Goal: Information Seeking & Learning: Learn about a topic

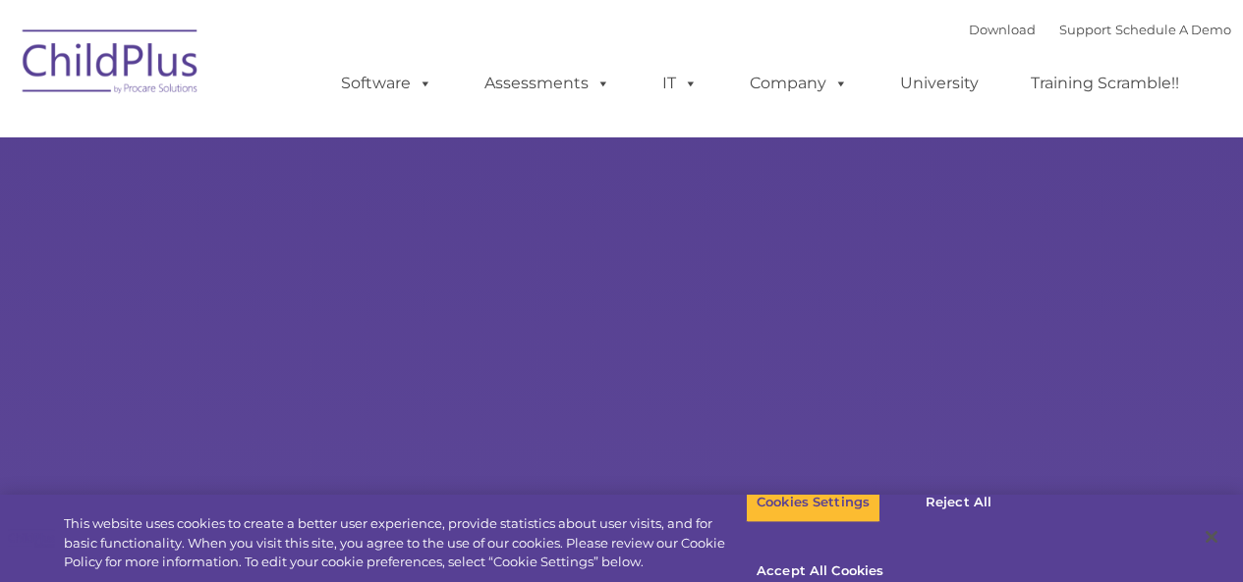
select select "MEDIUM"
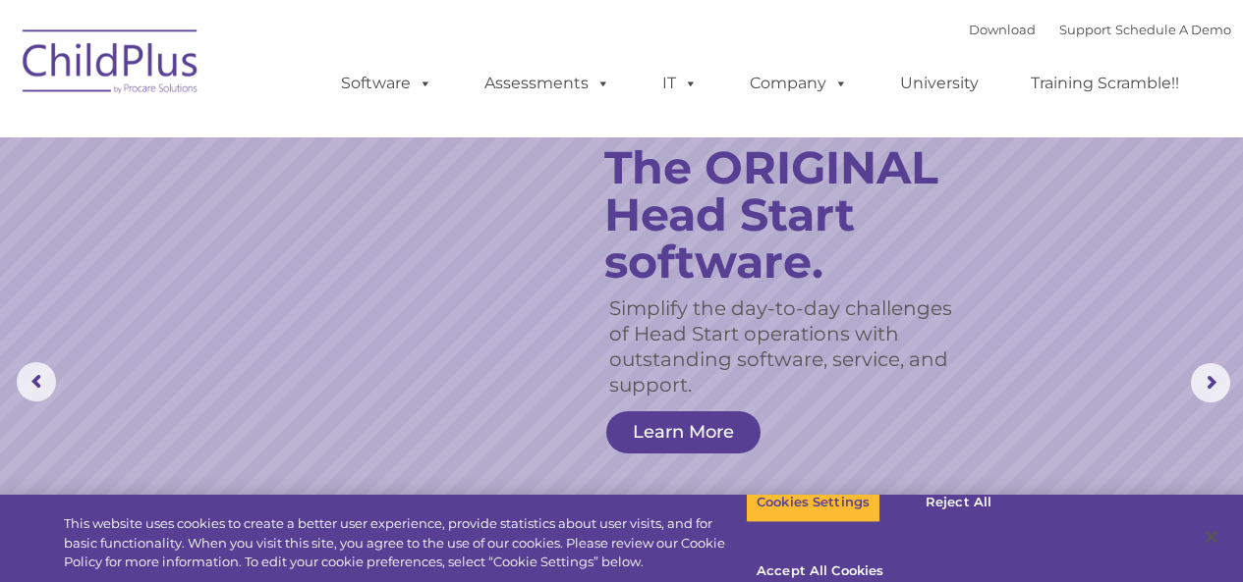
click at [107, 74] on img at bounding box center [111, 65] width 196 height 98
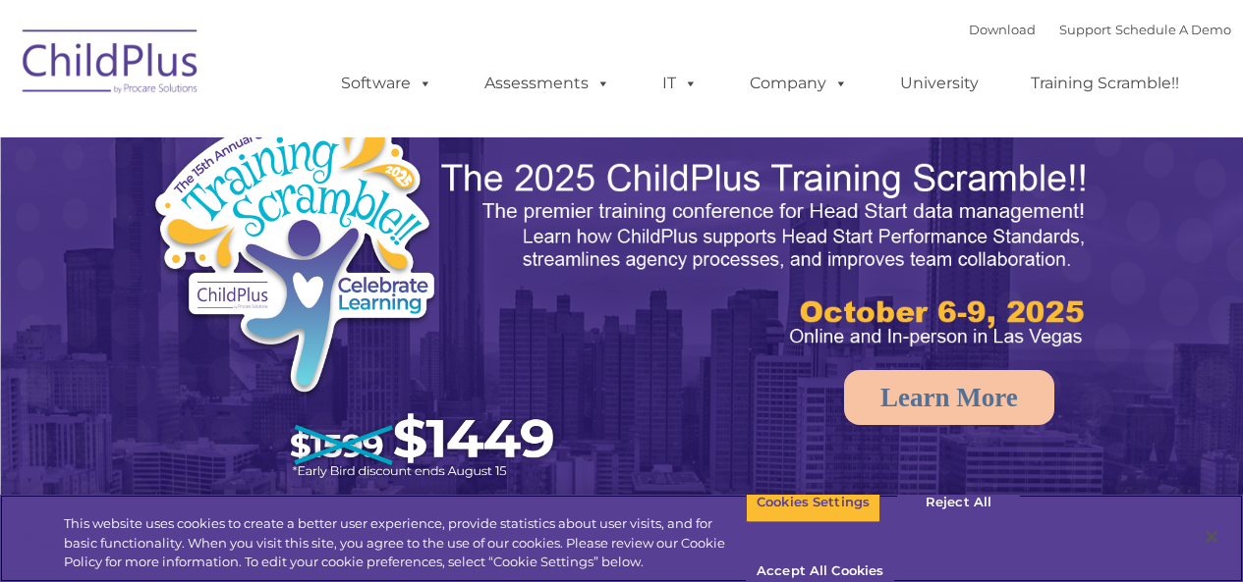
select select "MEDIUM"
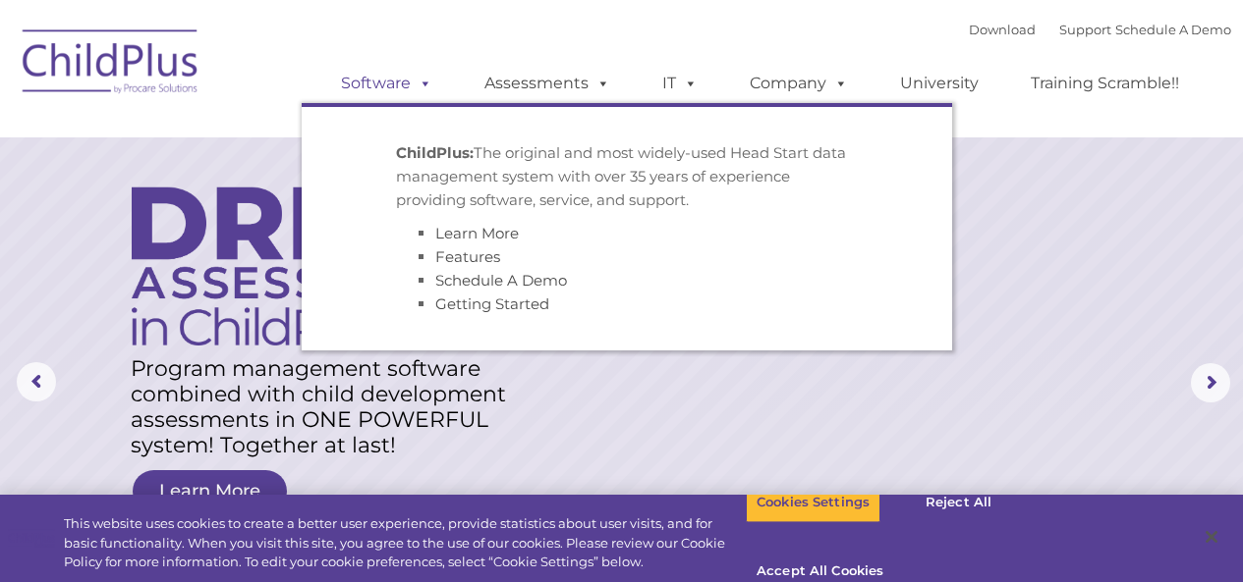
click at [352, 72] on link "Software" at bounding box center [386, 83] width 131 height 39
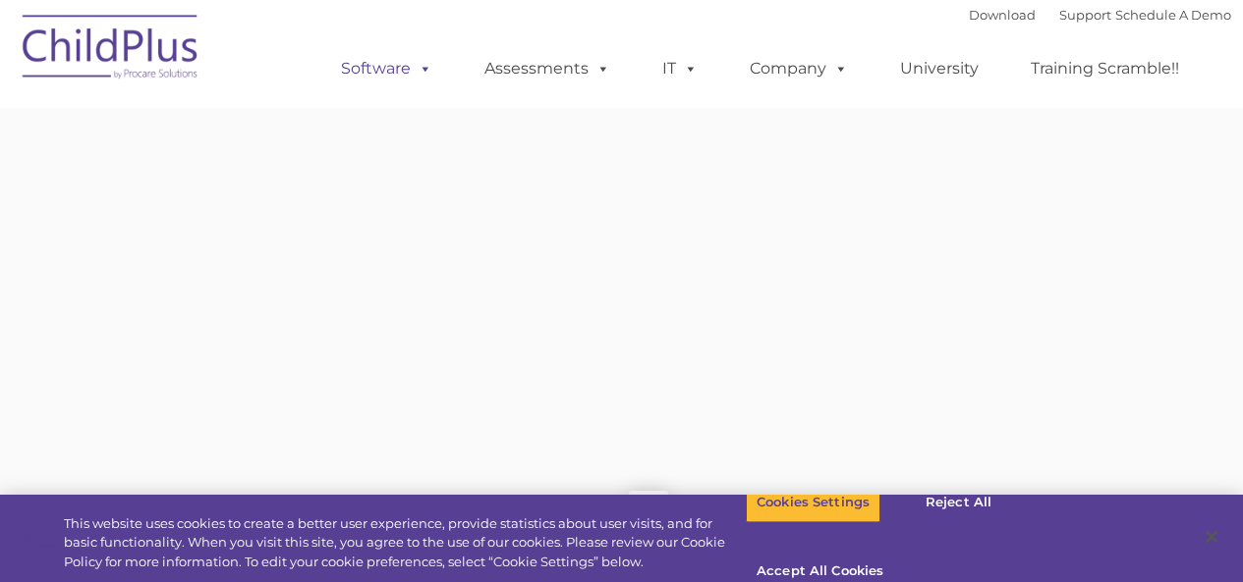
type input ""
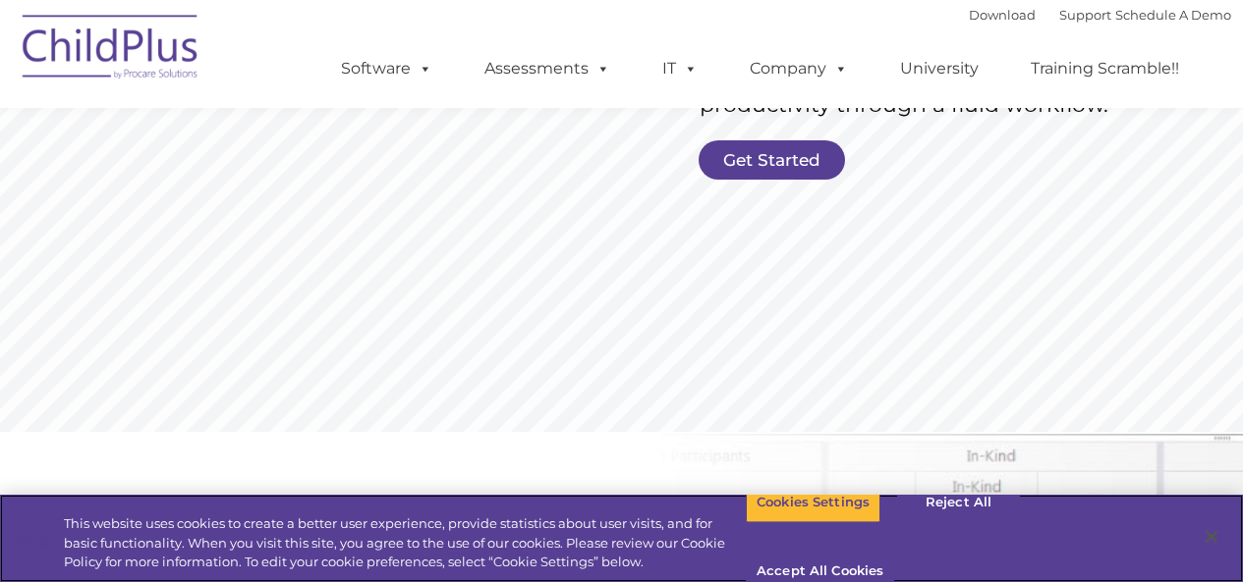
scroll to position [531, 0]
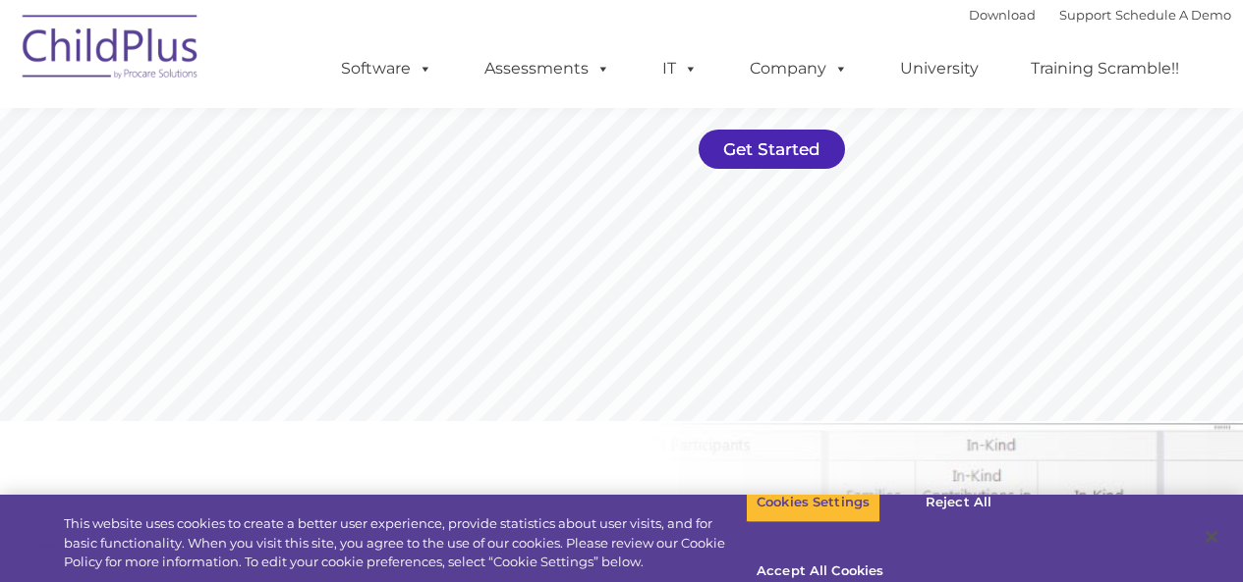
click at [773, 148] on link "Get Started" at bounding box center [771, 149] width 146 height 39
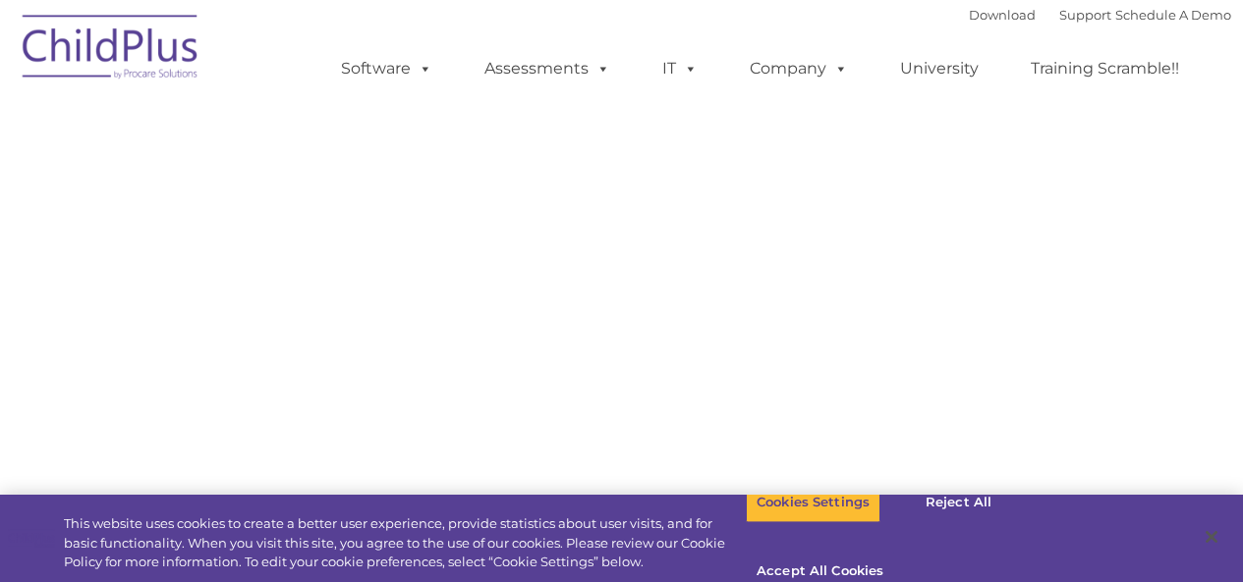
select select "MEDIUM"
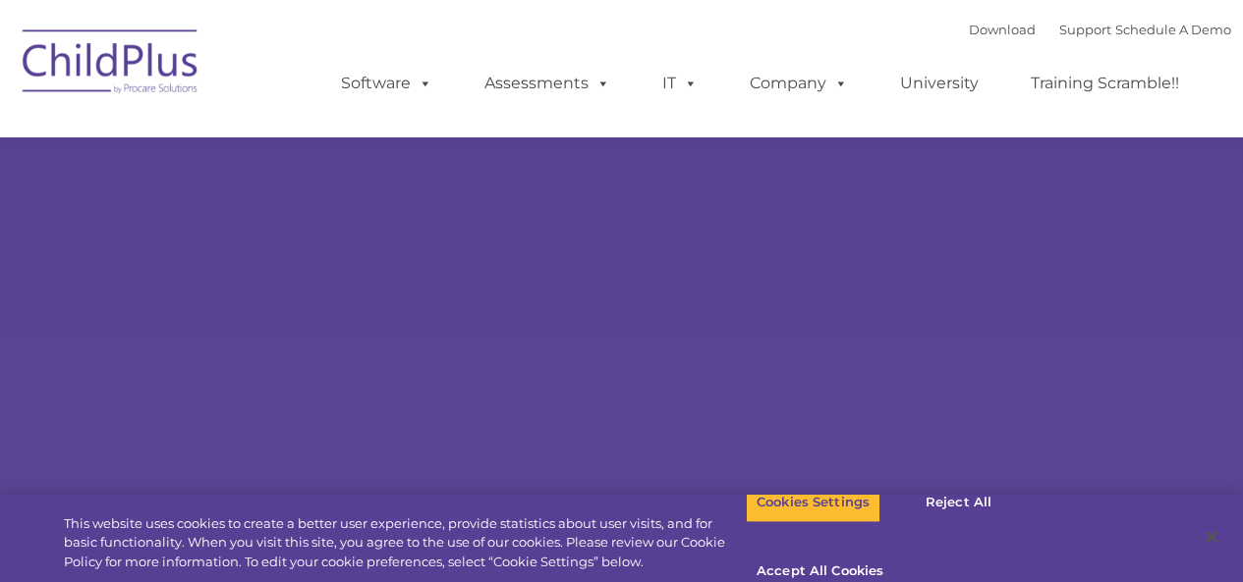
type input ""
select select "MEDIUM"
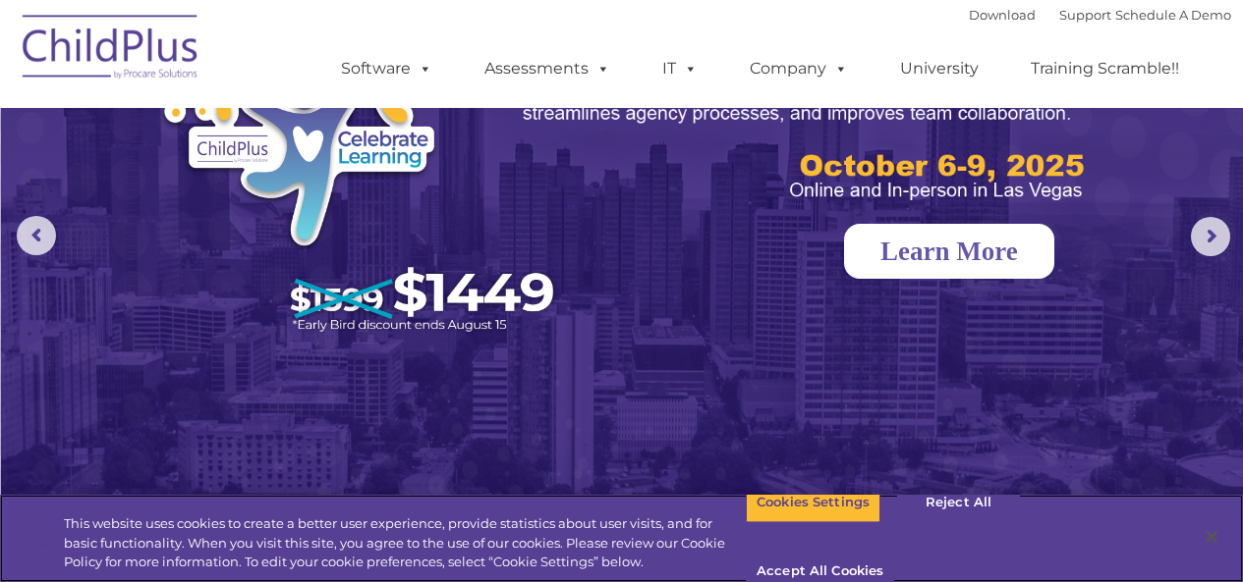
scroll to position [120, 0]
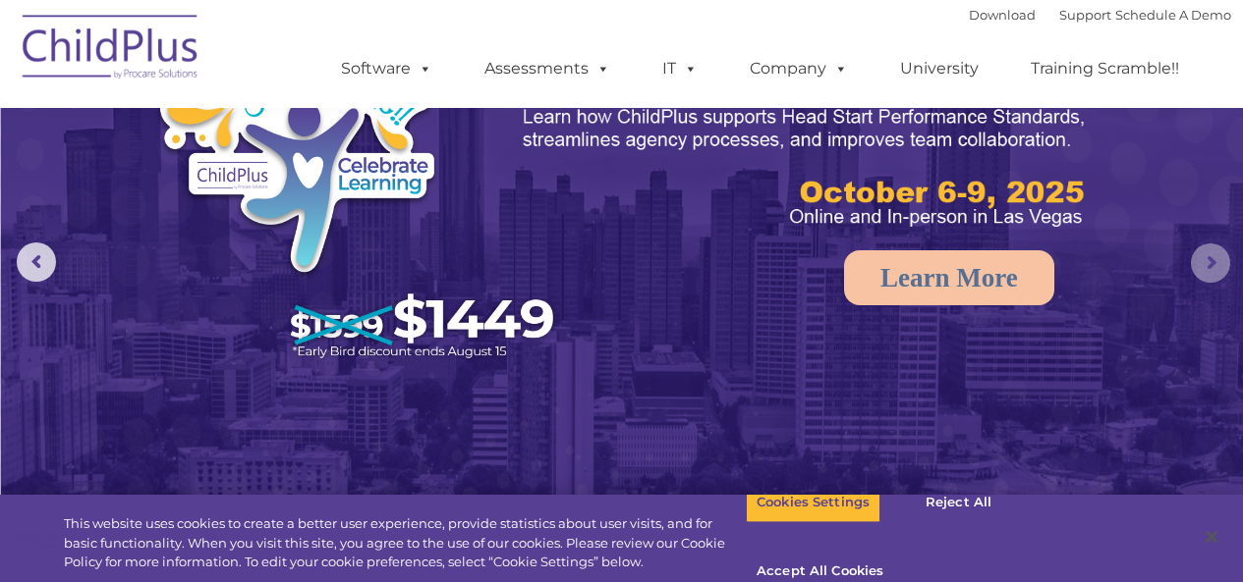
click at [1223, 250] on rs-arrow at bounding box center [1210, 263] width 39 height 39
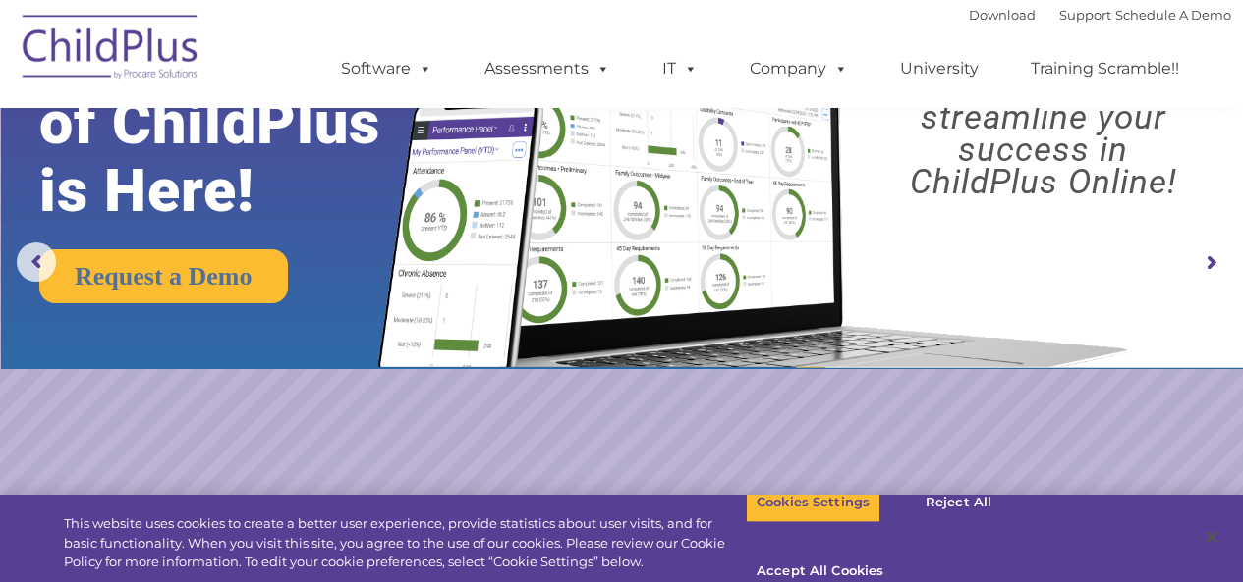
click at [1220, 250] on rs-arrow at bounding box center [1210, 263] width 39 height 39
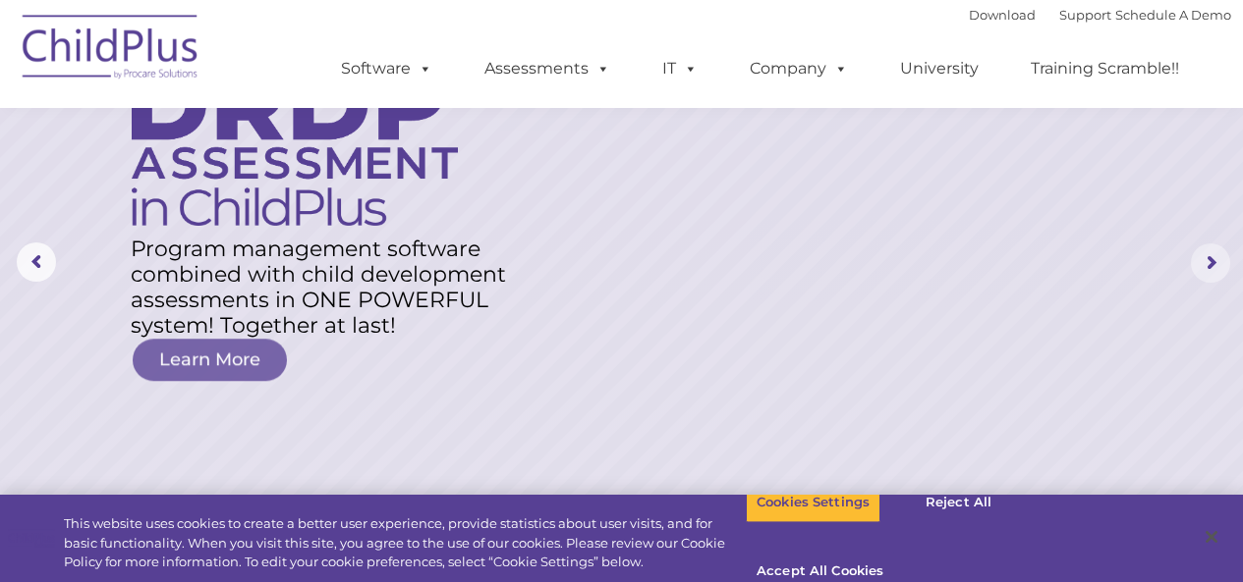
click at [1217, 252] on rs-arrow at bounding box center [1210, 263] width 39 height 39
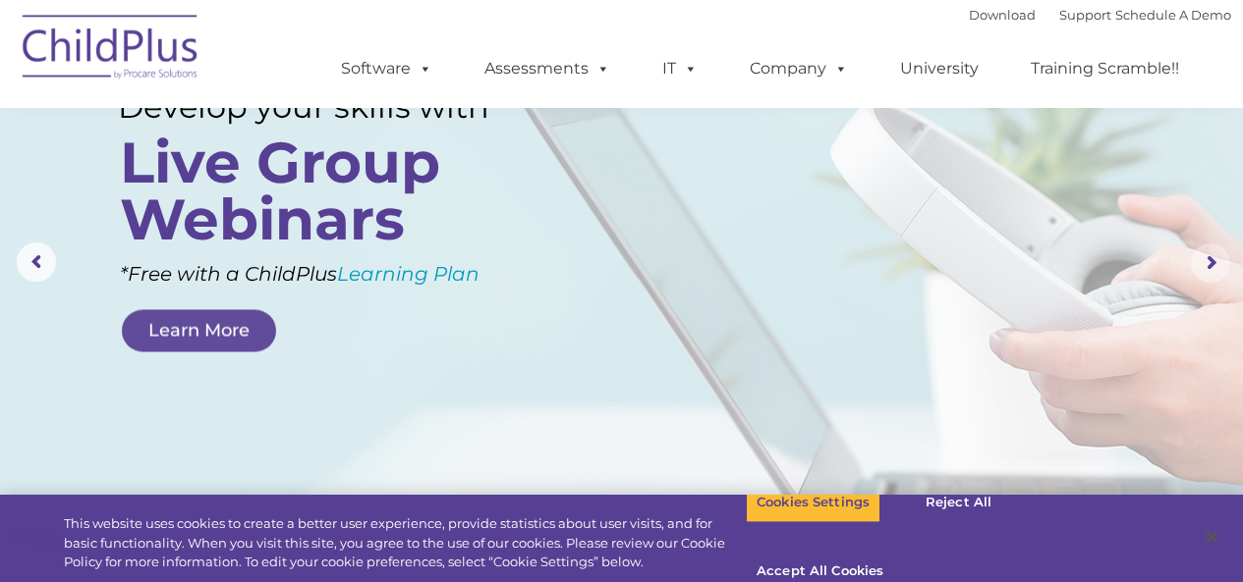
click at [1216, 252] on rs-arrow at bounding box center [1210, 263] width 39 height 39
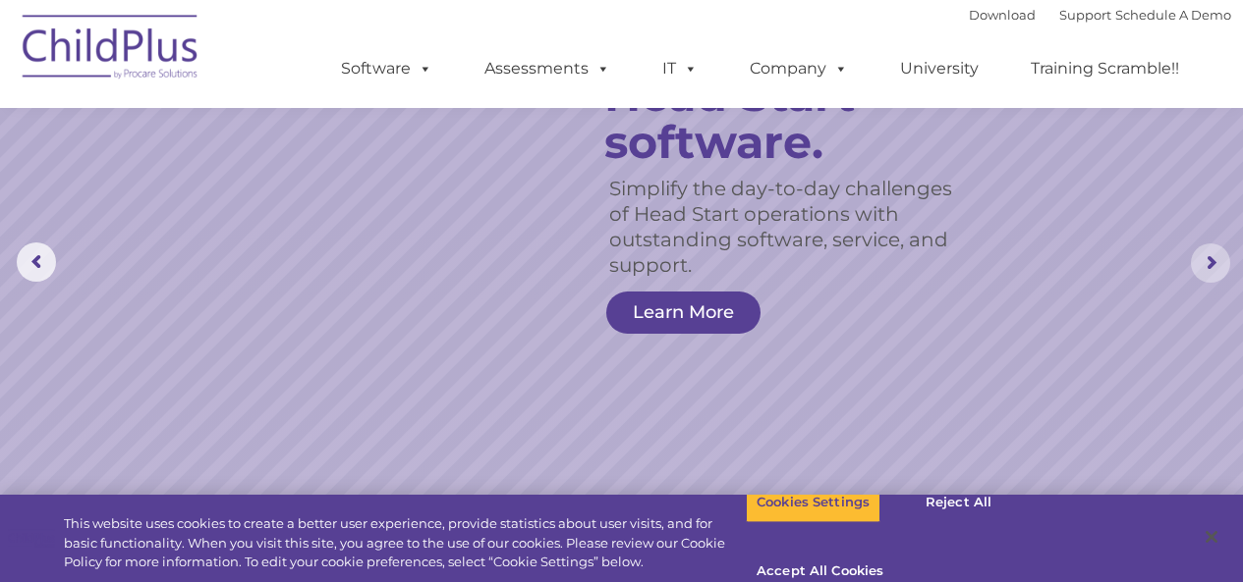
click at [1215, 252] on rs-arrow at bounding box center [1210, 263] width 39 height 39
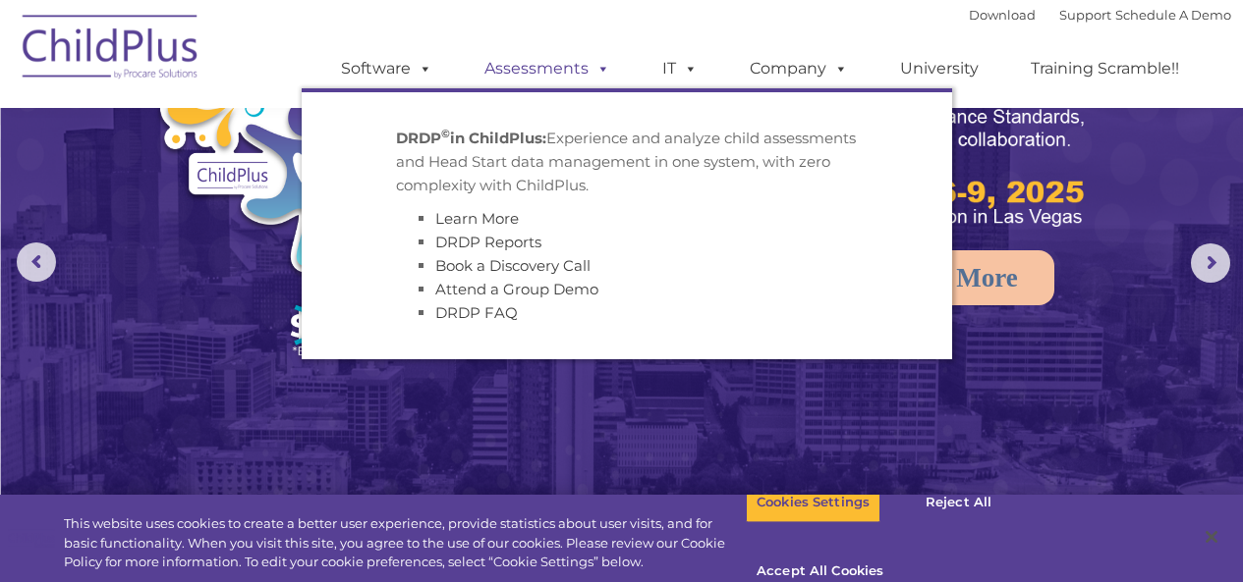
click at [564, 65] on link "Assessments" at bounding box center [547, 68] width 165 height 39
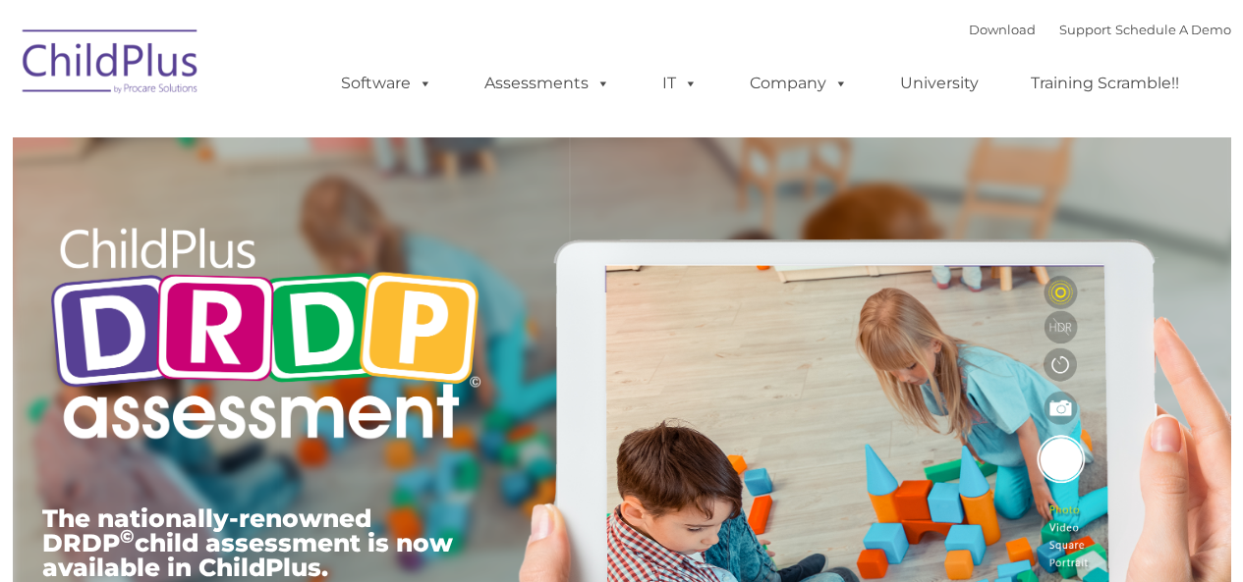
type input ""
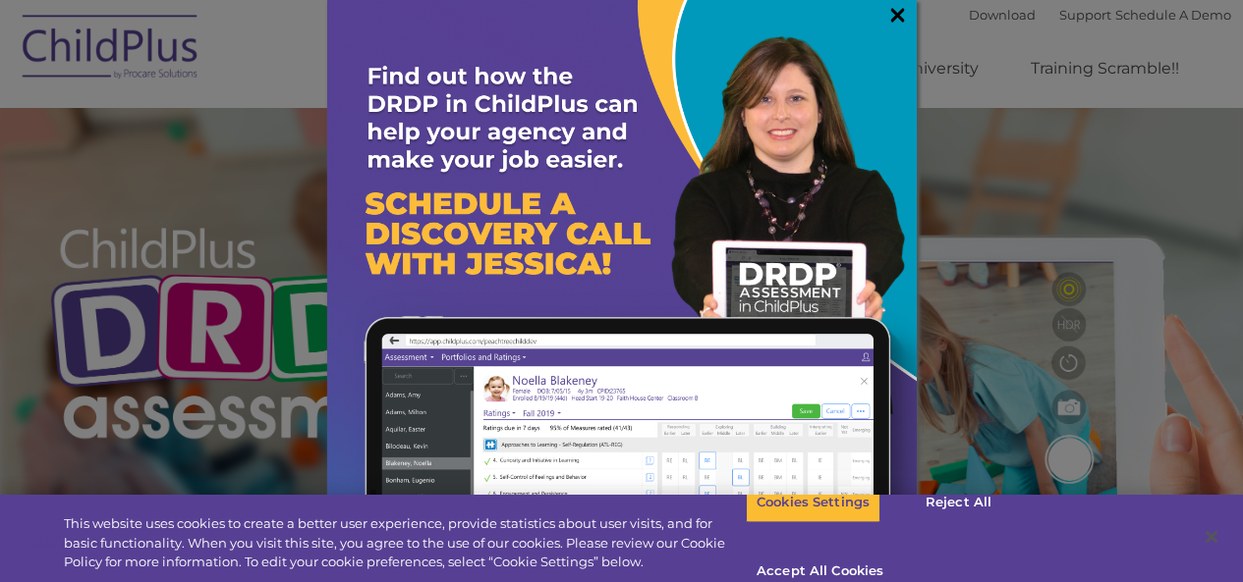
click at [886, 10] on link "×" at bounding box center [897, 15] width 23 height 20
